Goal: Download file/media

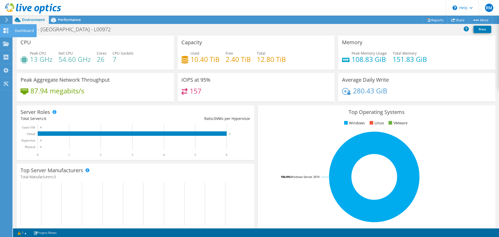
click at [5, 33] on div at bounding box center [6, 31] width 6 height 6
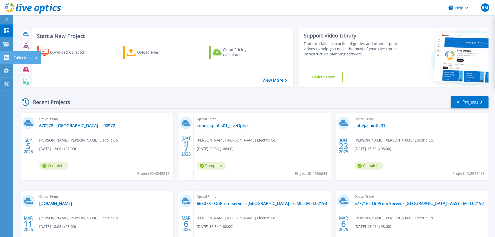
click at [23, 57] on p "Collectors" at bounding box center [22, 58] width 17 height 14
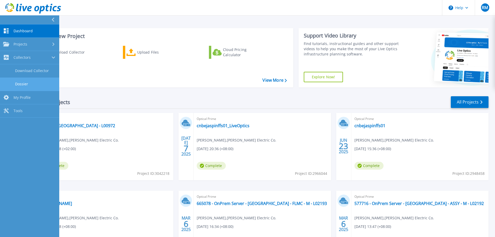
click at [23, 83] on link "Dossier" at bounding box center [29, 83] width 59 height 13
